Goal: Book appointment/travel/reservation

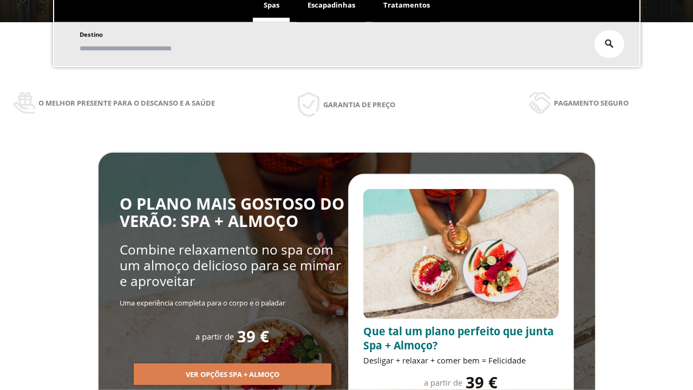
scroll to position [184, 0]
click at [332, 5] on span "Escapadinhas" at bounding box center [332, 5] width 48 height 10
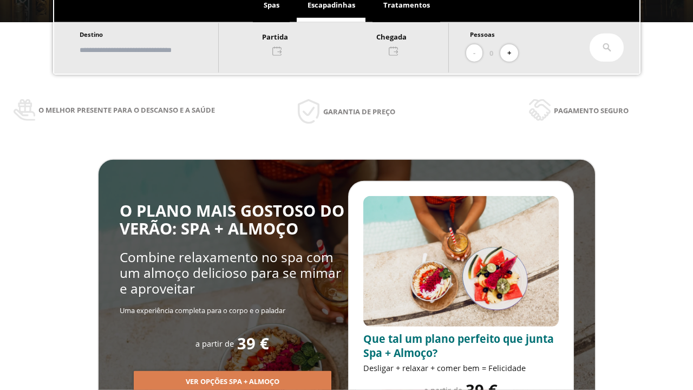
click at [153, 50] on input "text" at bounding box center [143, 50] width 135 height 19
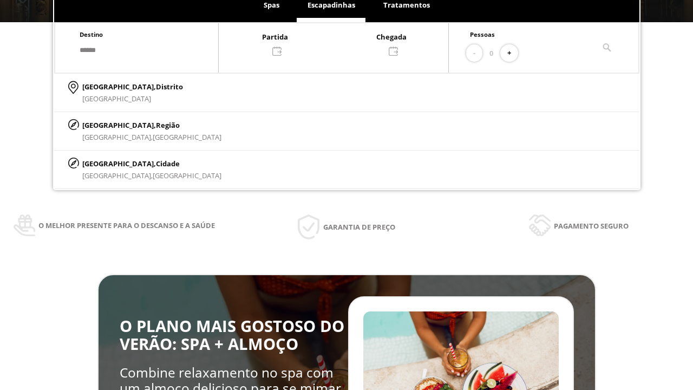
type input "******"
click at [108, 163] on p "[GEOGRAPHIC_DATA], Cidade" at bounding box center [151, 164] width 139 height 12
click at [345, 43] on div at bounding box center [334, 43] width 230 height 26
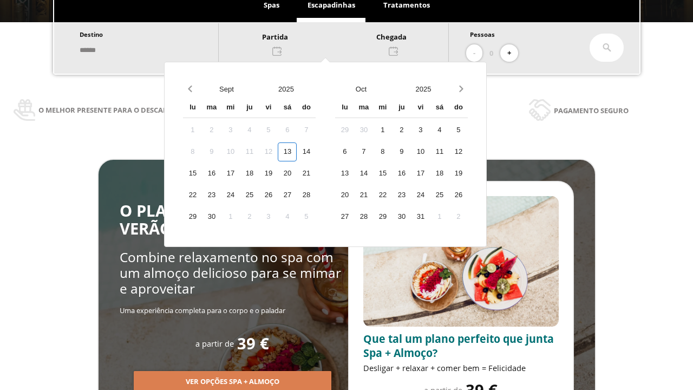
click at [202, 173] on div "15" at bounding box center [192, 173] width 19 height 19
click at [221, 173] on div "16" at bounding box center [211, 173] width 19 height 19
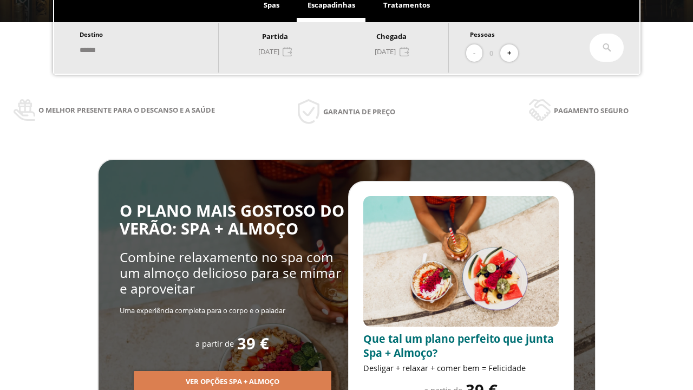
click at [513, 53] on button "+" at bounding box center [510, 53] width 18 height 18
click at [607, 48] on icon at bounding box center [607, 47] width 9 height 9
